Goal: Transaction & Acquisition: Subscribe to service/newsletter

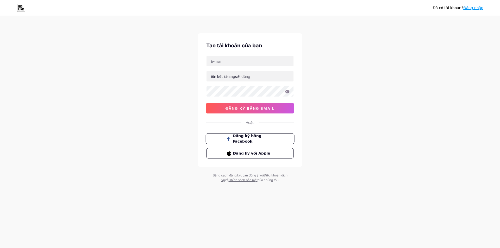
click at [247, 139] on font "Đăng ký bằng Facebook" at bounding box center [247, 139] width 29 height 10
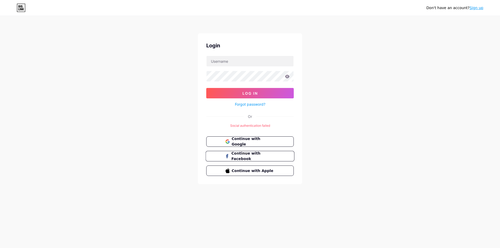
click at [250, 160] on button "Continue with Facebook" at bounding box center [249, 156] width 89 height 11
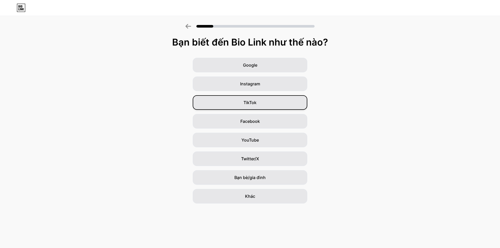
click at [264, 104] on div "TikTok" at bounding box center [250, 102] width 115 height 15
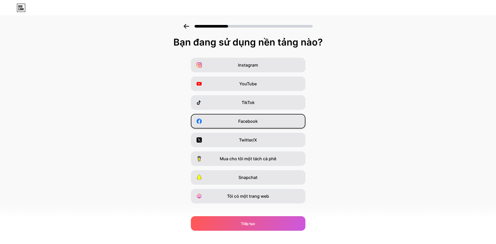
click at [250, 121] on font "Facebook" at bounding box center [248, 121] width 20 height 5
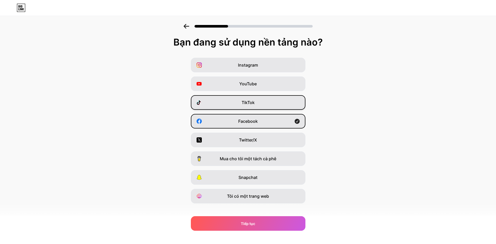
click at [255, 102] on font "TikTok" at bounding box center [248, 102] width 13 height 5
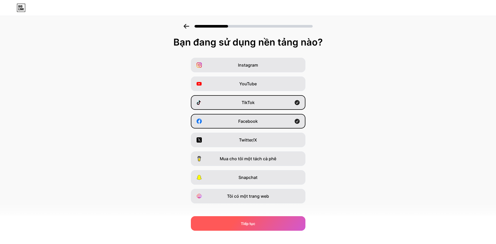
click at [264, 224] on div "Tiếp tục" at bounding box center [248, 223] width 115 height 15
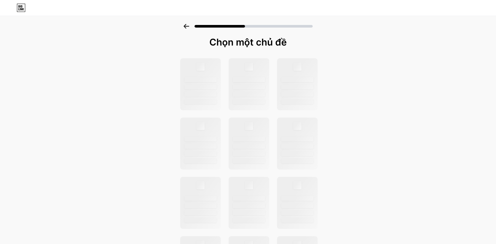
click at [436, 95] on div "Chọn một chủ đề" at bounding box center [248, 186] width 496 height 324
drag, startPoint x: 229, startPoint y: 92, endPoint x: 218, endPoint y: 91, distance: 11.2
click at [224, 95] on div at bounding box center [248, 203] width 143 height 291
click at [217, 89] on div at bounding box center [200, 86] width 33 height 5
drag, startPoint x: 191, startPoint y: 65, endPoint x: 201, endPoint y: 74, distance: 14.0
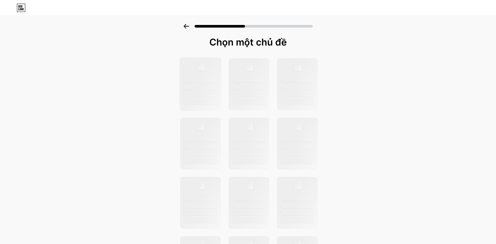
click at [193, 69] on div at bounding box center [200, 85] width 42 height 54
click at [203, 76] on div at bounding box center [200, 85] width 42 height 54
click at [223, 85] on div at bounding box center [248, 203] width 143 height 291
click at [221, 85] on div at bounding box center [200, 85] width 42 height 54
click at [216, 85] on div at bounding box center [200, 86] width 33 height 5
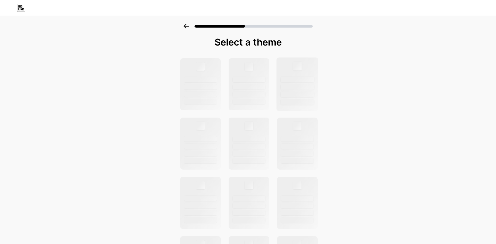
drag, startPoint x: 281, startPoint y: 65, endPoint x: 281, endPoint y: 71, distance: 6.0
click at [283, 66] on div at bounding box center [248, 203] width 143 height 291
click at [262, 91] on div at bounding box center [248, 203] width 143 height 291
click at [187, 27] on icon at bounding box center [186, 26] width 5 height 5
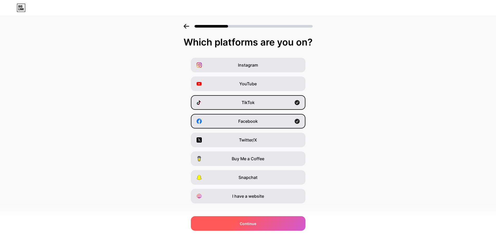
click at [266, 226] on div "Continue" at bounding box center [248, 223] width 115 height 15
